Goal: Browse casually

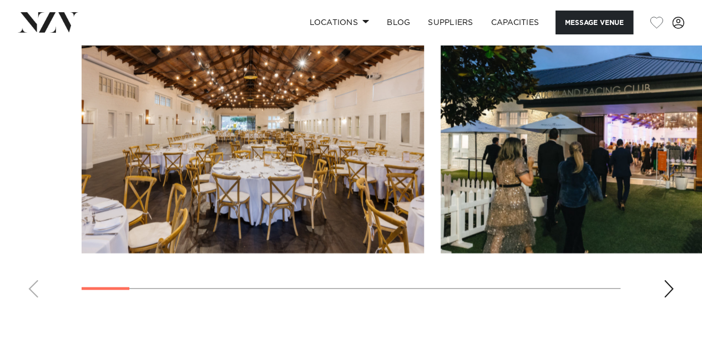
scroll to position [1170, 0]
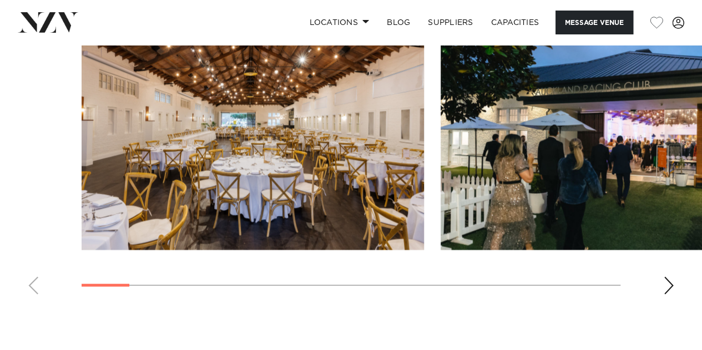
click at [667, 277] on div "Next slide" at bounding box center [668, 286] width 11 height 18
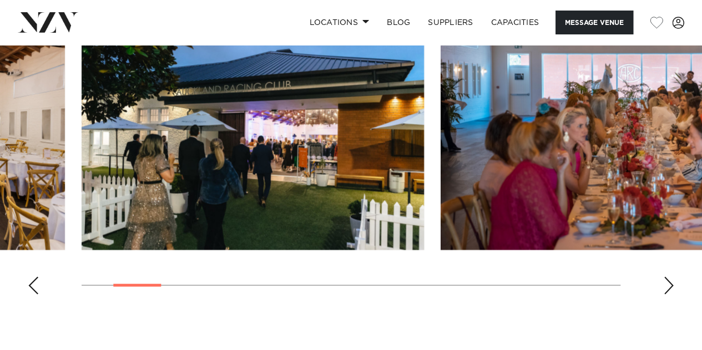
click at [667, 277] on div "Next slide" at bounding box center [668, 286] width 11 height 18
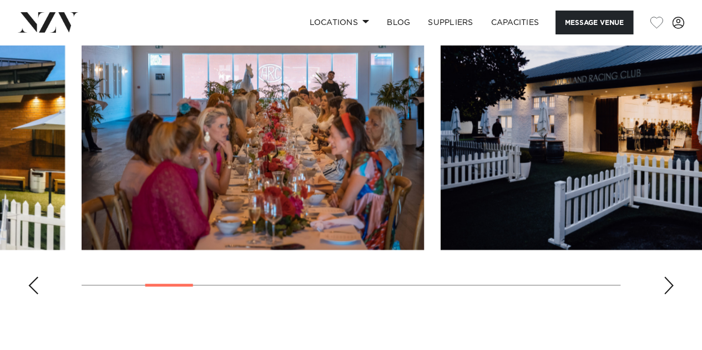
click at [667, 277] on div "Next slide" at bounding box center [668, 286] width 11 height 18
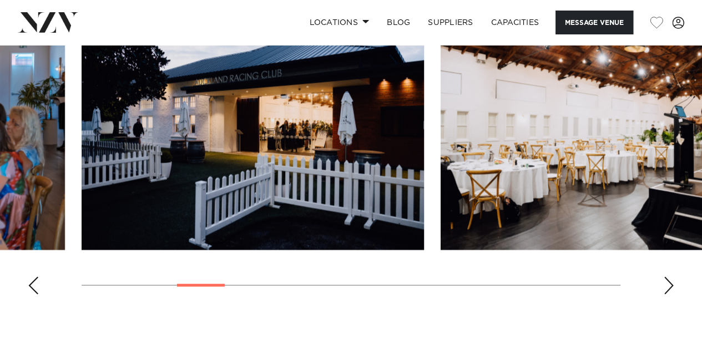
click at [667, 277] on div "Next slide" at bounding box center [668, 286] width 11 height 18
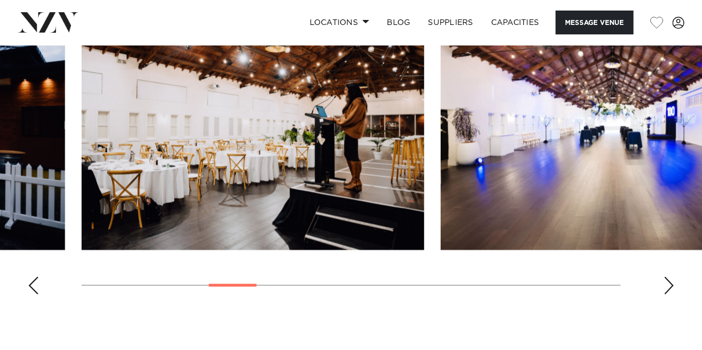
click at [667, 277] on div "Next slide" at bounding box center [668, 286] width 11 height 18
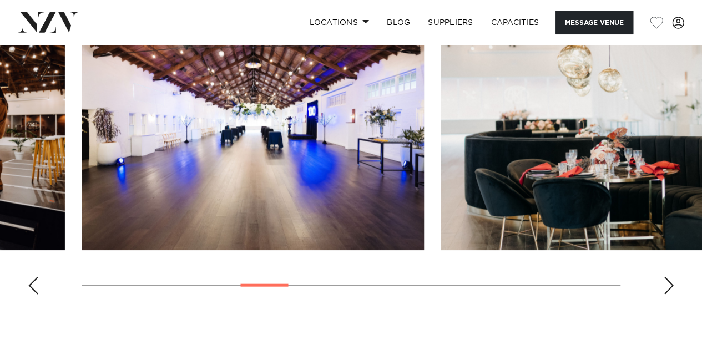
click at [667, 277] on div "Next slide" at bounding box center [668, 286] width 11 height 18
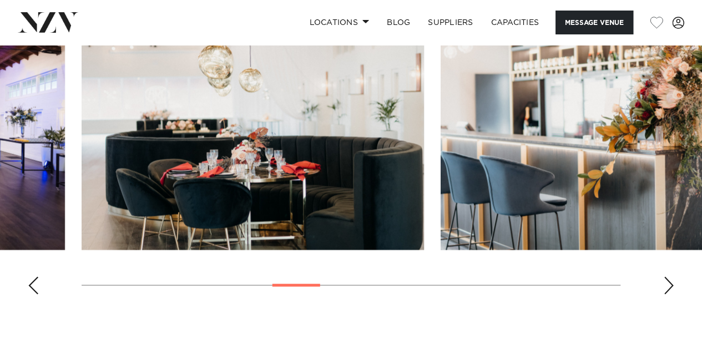
click at [667, 277] on div "Next slide" at bounding box center [668, 286] width 11 height 18
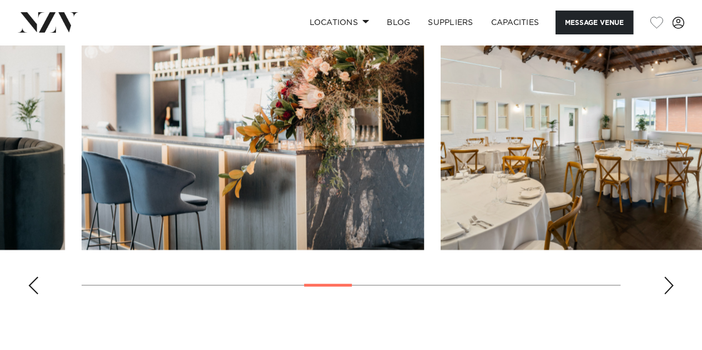
click at [667, 277] on div "Next slide" at bounding box center [668, 286] width 11 height 18
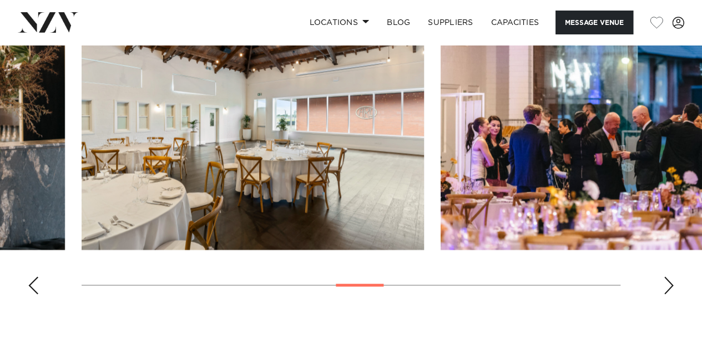
click at [667, 277] on div "Next slide" at bounding box center [668, 286] width 11 height 18
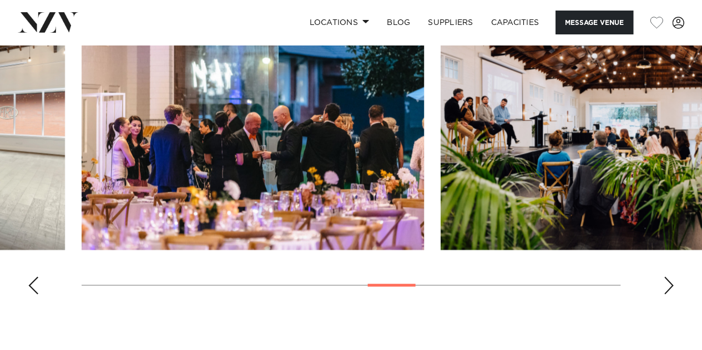
click at [667, 277] on div "Next slide" at bounding box center [668, 286] width 11 height 18
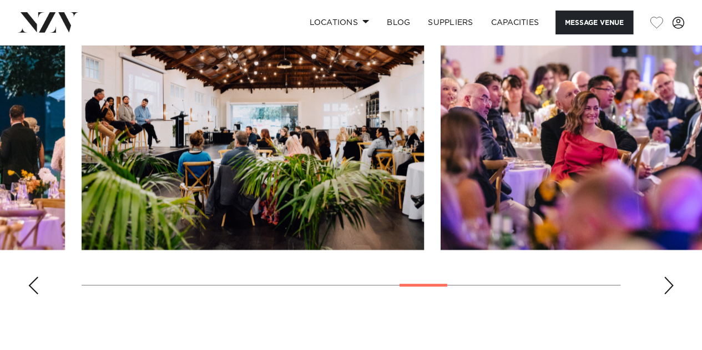
click at [667, 277] on div "Next slide" at bounding box center [668, 286] width 11 height 18
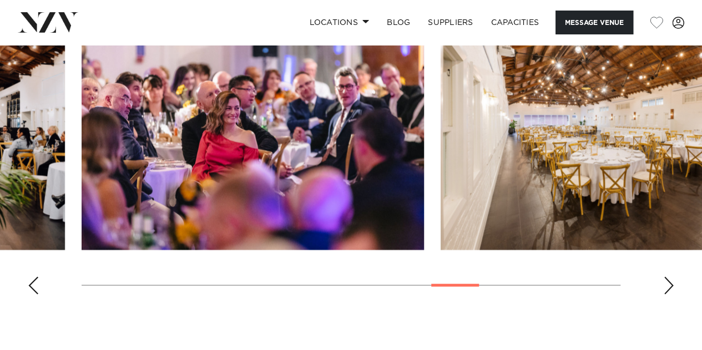
click at [667, 277] on div "Next slide" at bounding box center [668, 286] width 11 height 18
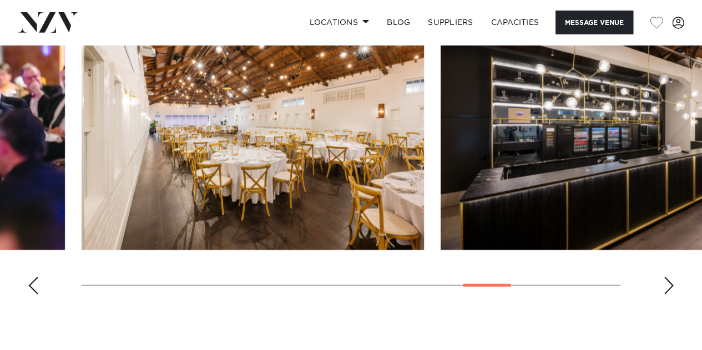
click at [667, 277] on div "Next slide" at bounding box center [668, 286] width 11 height 18
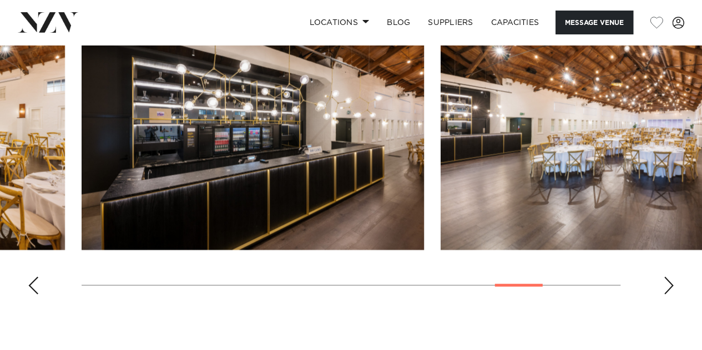
click at [667, 277] on div "Next slide" at bounding box center [668, 286] width 11 height 18
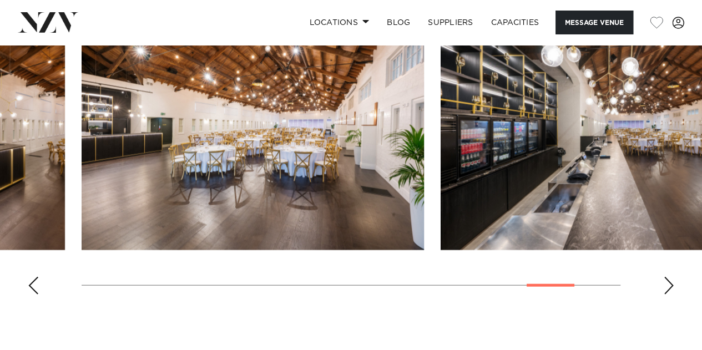
click at [667, 277] on div "Next slide" at bounding box center [668, 286] width 11 height 18
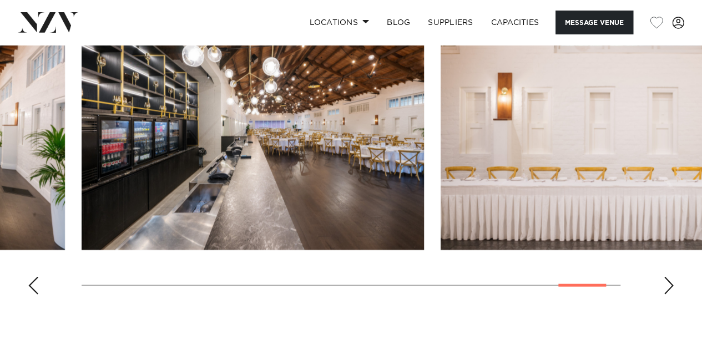
click at [667, 277] on div "Next slide" at bounding box center [668, 286] width 11 height 18
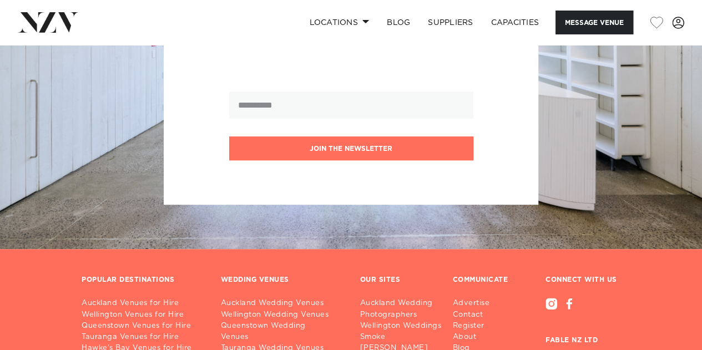
scroll to position [2274, 0]
